Goal: Check status: Check status

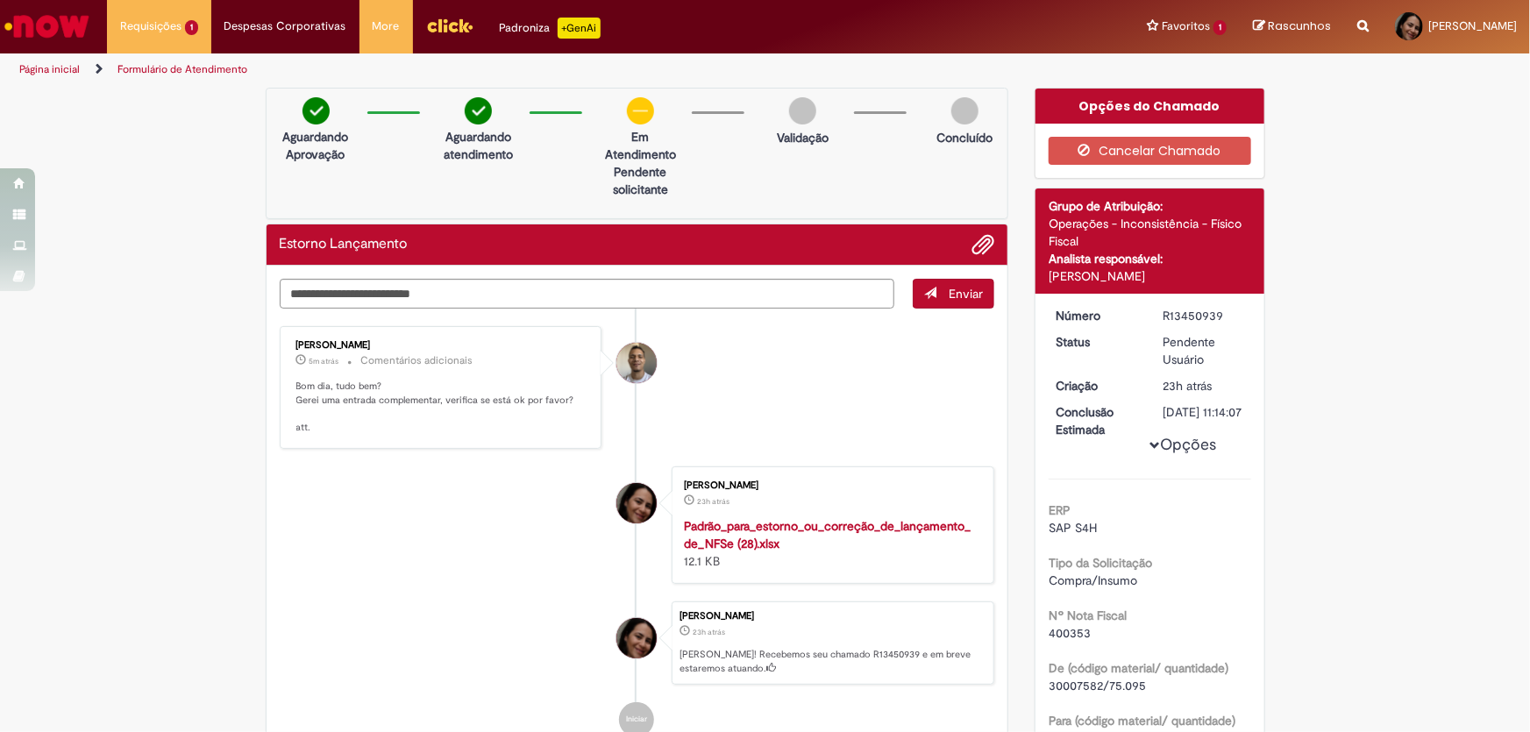
scroll to position [159, 0]
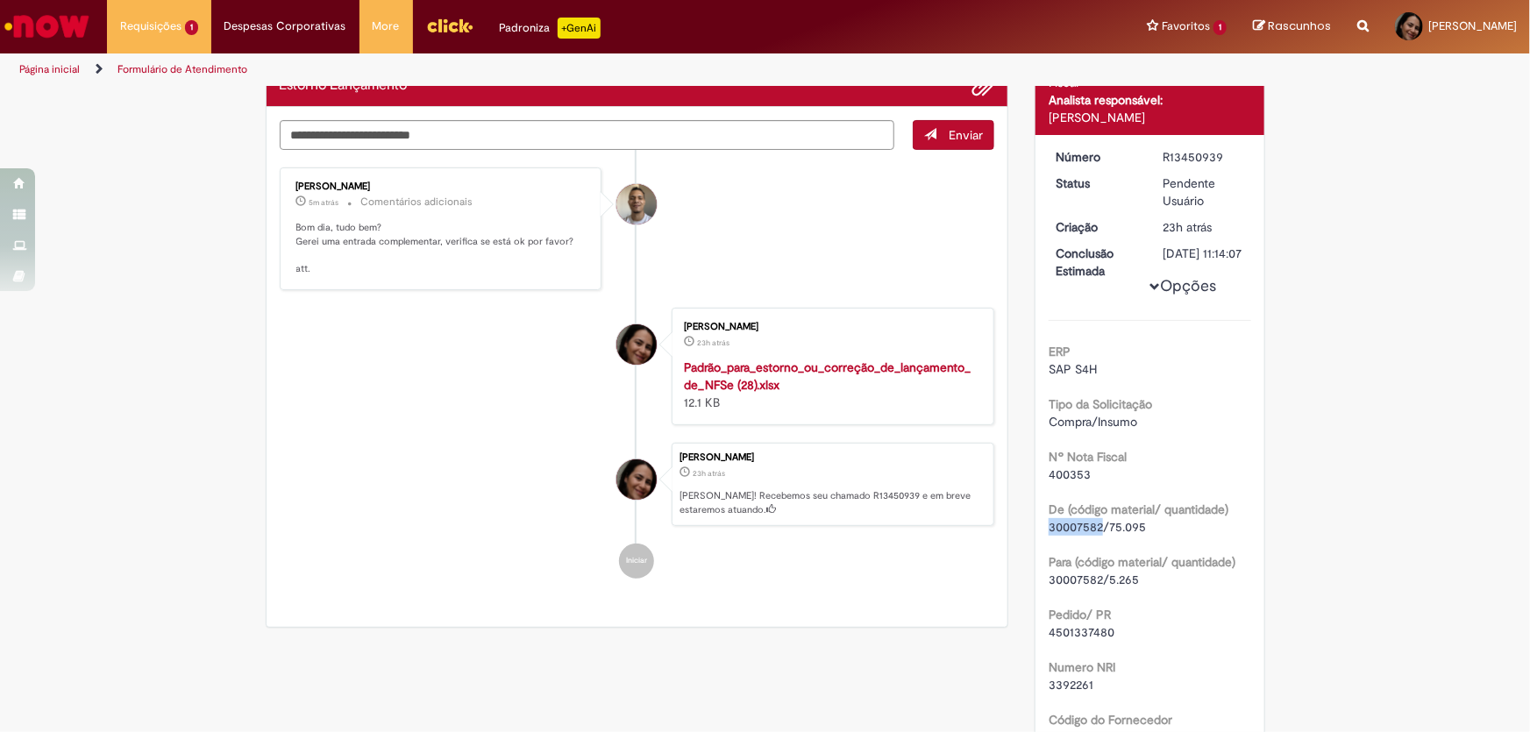
drag, startPoint x: 1096, startPoint y: 537, endPoint x: 1038, endPoint y: 541, distance: 58.9
click at [1038, 541] on div "Número R13450939 Status Pendente Usuário Criação 23h atrás 23 horas atrás Concl…" at bounding box center [1150, 629] width 229 height 988
copy span "30007582"
click at [629, 203] on div "Joziano De Jesus Oliveira" at bounding box center [637, 204] width 40 height 40
click at [629, 204] on div "Joziano De Jesus Oliveira" at bounding box center [637, 204] width 40 height 40
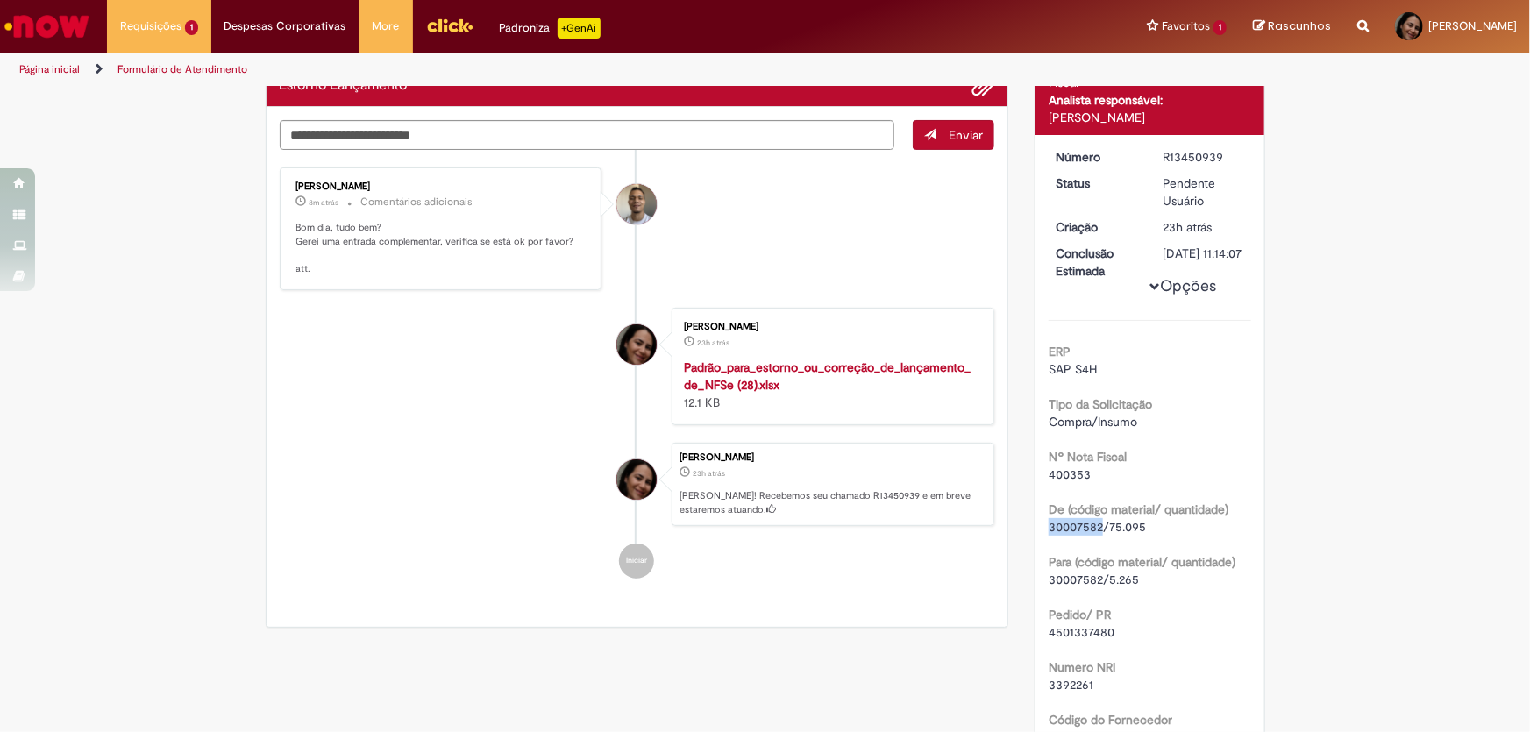
click at [646, 204] on div "Joziano De Jesus Oliveira" at bounding box center [637, 204] width 40 height 40
click at [646, 203] on div "Joziano De Jesus Oliveira" at bounding box center [637, 204] width 40 height 40
click at [644, 201] on div "Joziano De Jesus Oliveira" at bounding box center [637, 204] width 40 height 40
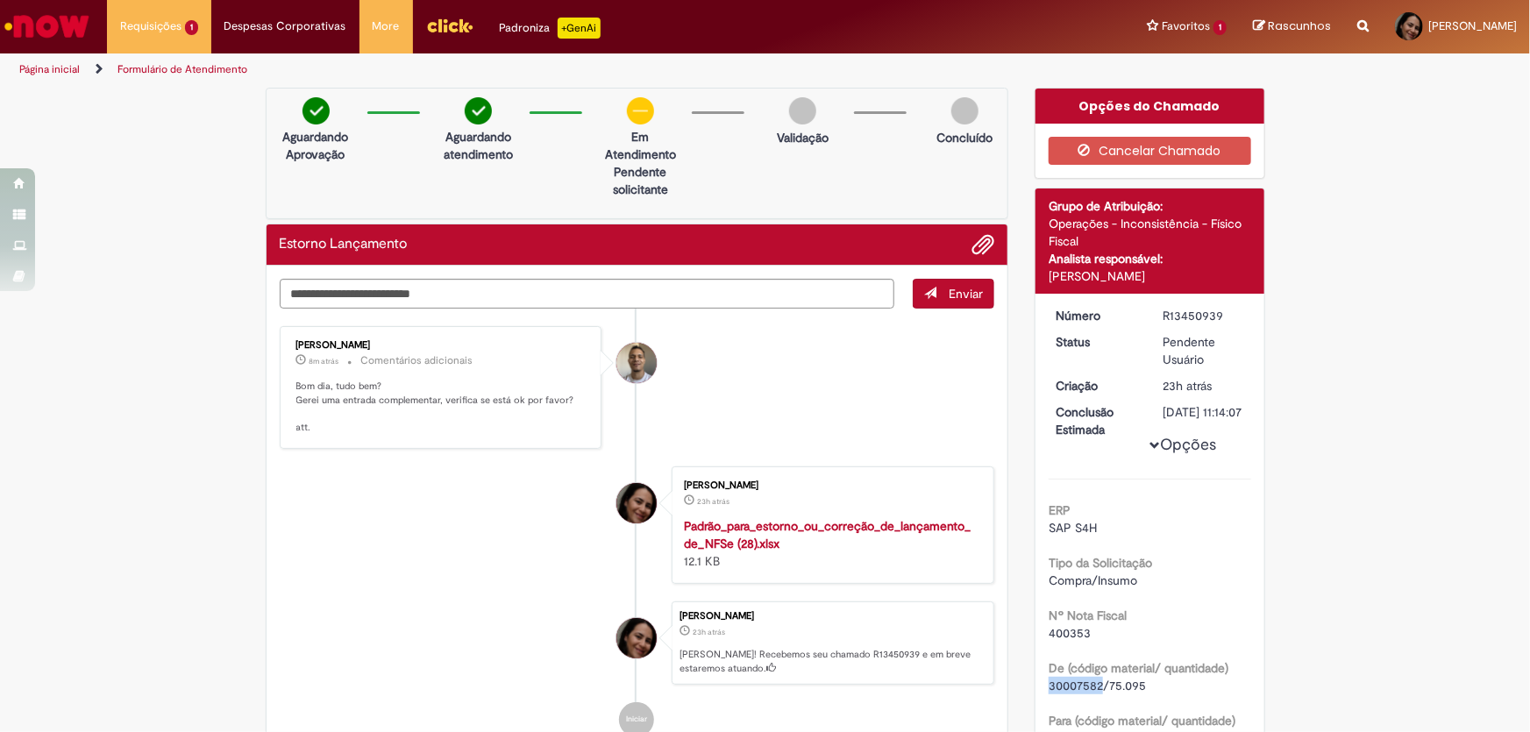
click at [624, 356] on div "Joziano De Jesus Oliveira" at bounding box center [637, 363] width 40 height 40
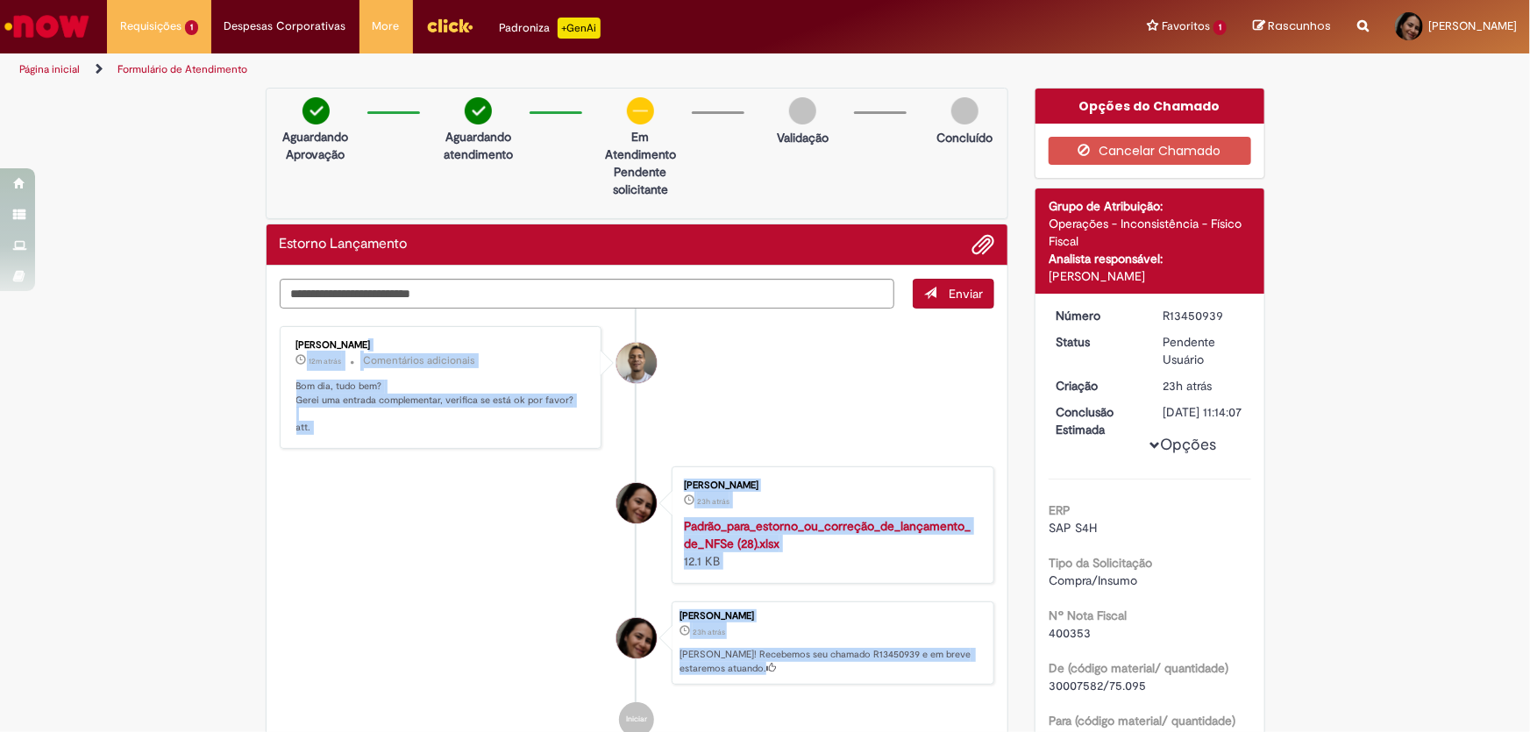
click at [374, 688] on ul "[PERSON_NAME] 12m atrás 12 minutos atrás Comentários adicionais Bom dia, tudo b…" at bounding box center [638, 532] width 716 height 447
click at [311, 525] on li "[PERSON_NAME] 23h atrás 23 horas atrás Padrão_para_estorno_ou_correção_de_lança…" at bounding box center [638, 526] width 716 height 118
